Goal: Find specific fact: Find specific fact

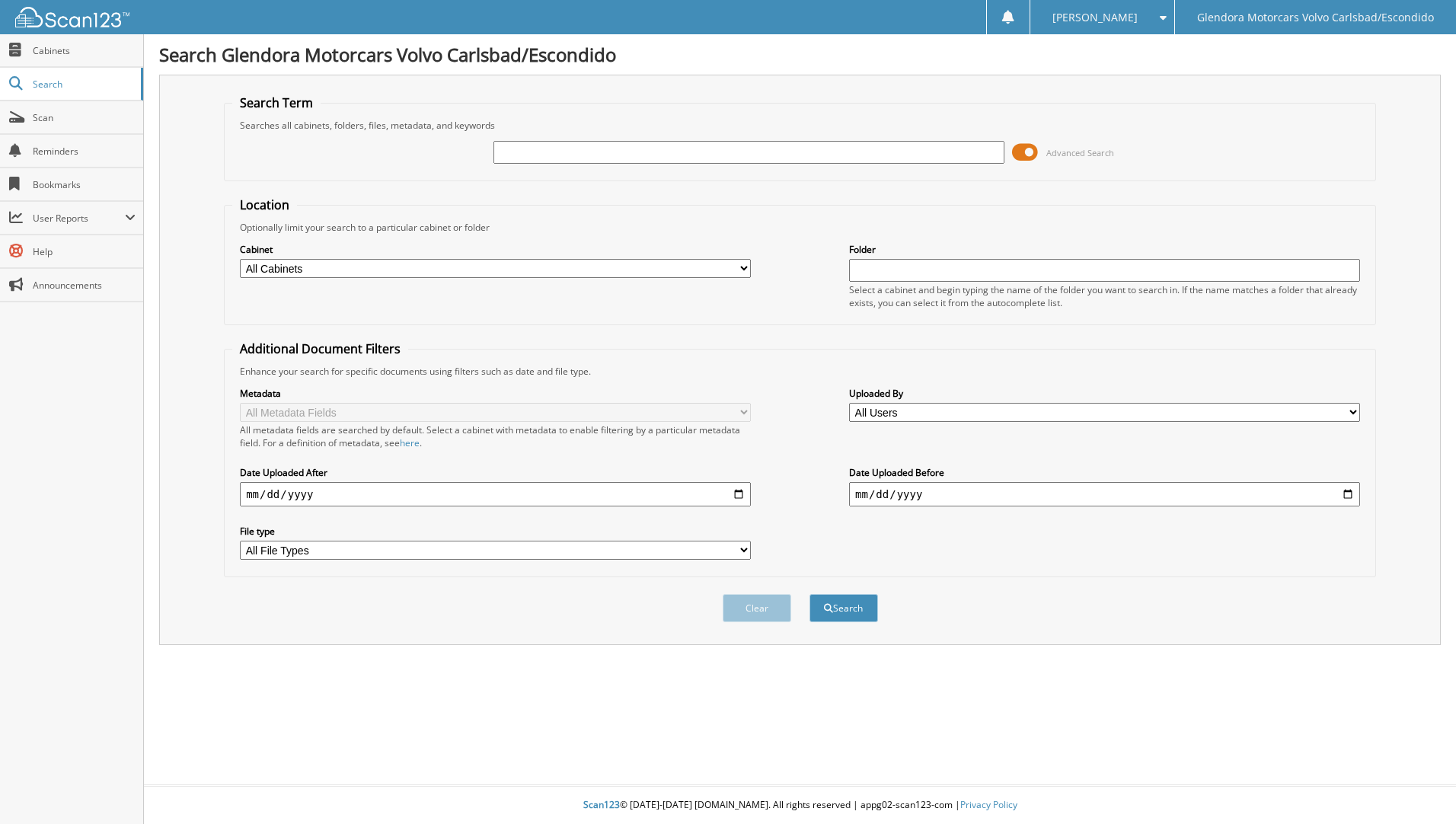
click at [551, 147] on input "text" at bounding box center [749, 152] width 511 height 22
type input "N5700-1"
click at [810, 594] on button "Search" at bounding box center [844, 607] width 68 height 28
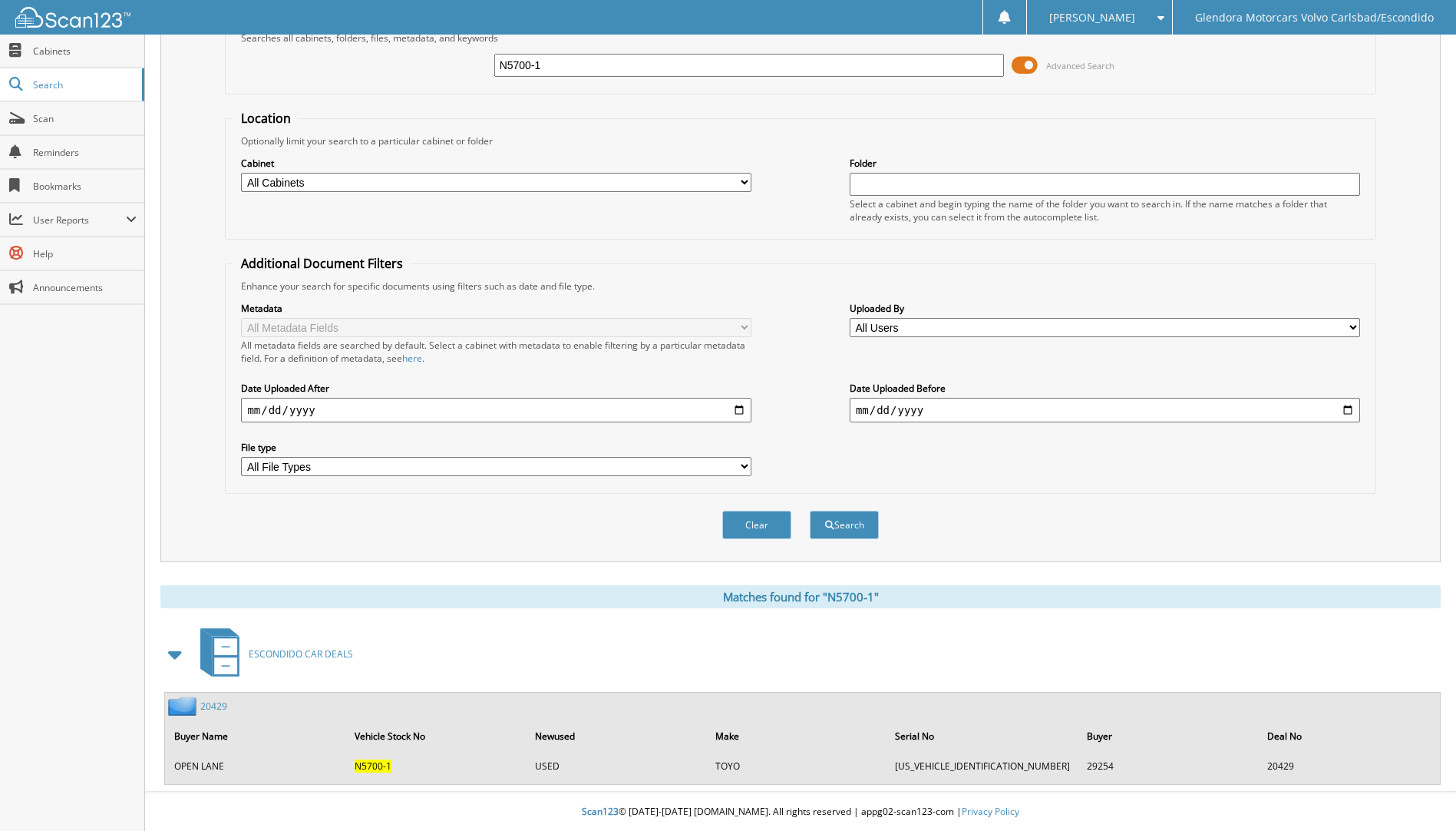
scroll to position [89, 0]
click at [206, 701] on link "20429" at bounding box center [214, 706] width 27 height 13
